Goal: Find specific page/section: Find specific page/section

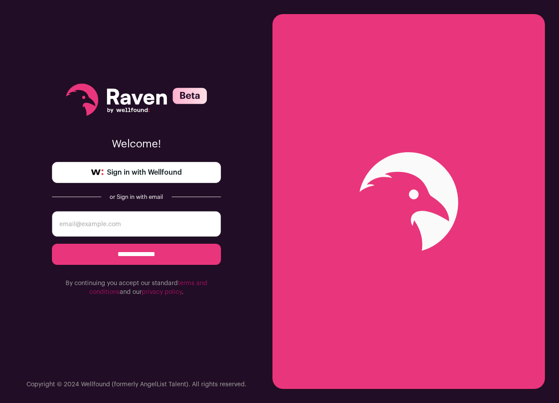
click at [172, 176] on span "Sign in with Wellfound" at bounding box center [144, 172] width 75 height 11
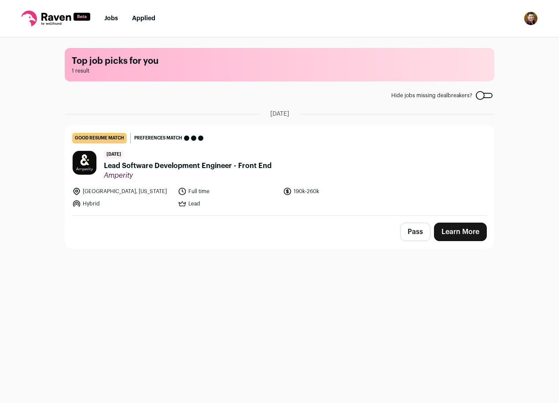
click at [533, 20] on img "Open dropdown" at bounding box center [531, 18] width 14 height 14
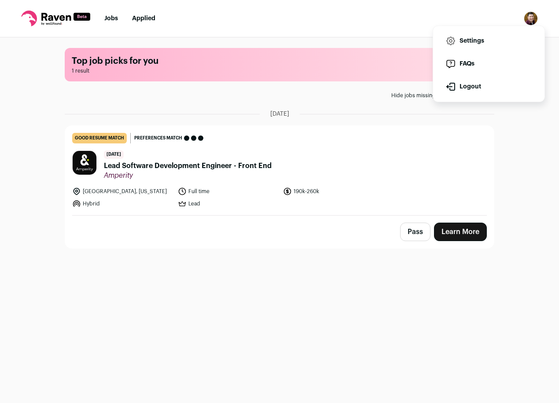
click at [334, 29] on nav "Jobs Applied Settings Notifications Preferences Resume FAQs Logout" at bounding box center [279, 18] width 559 height 37
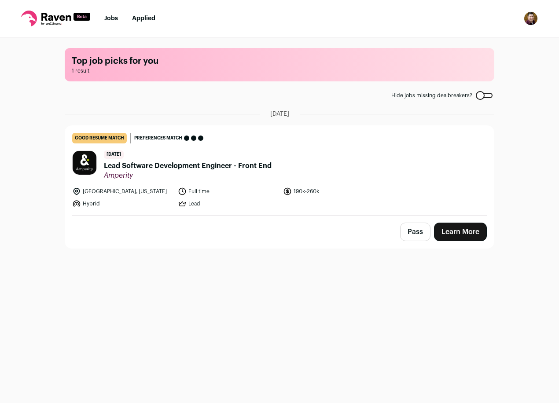
click at [242, 292] on main "Top job picks for you 1 result Hide jobs missing dealbreakers? [DATE] good resu…" at bounding box center [279, 219] width 451 height 364
